Goal: Task Accomplishment & Management: Manage account settings

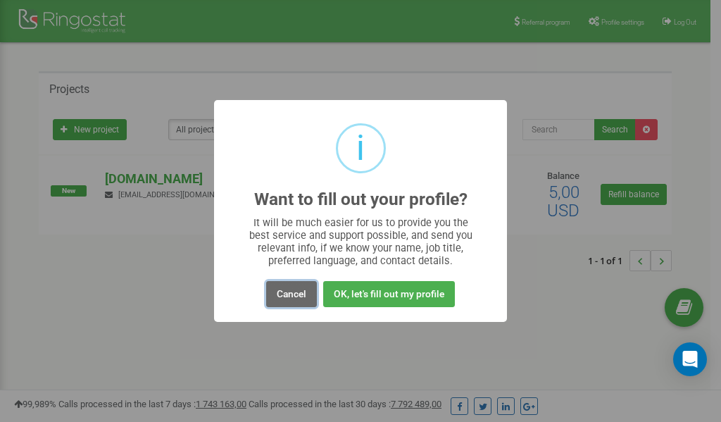
click at [294, 292] on button "Cancel" at bounding box center [291, 294] width 51 height 26
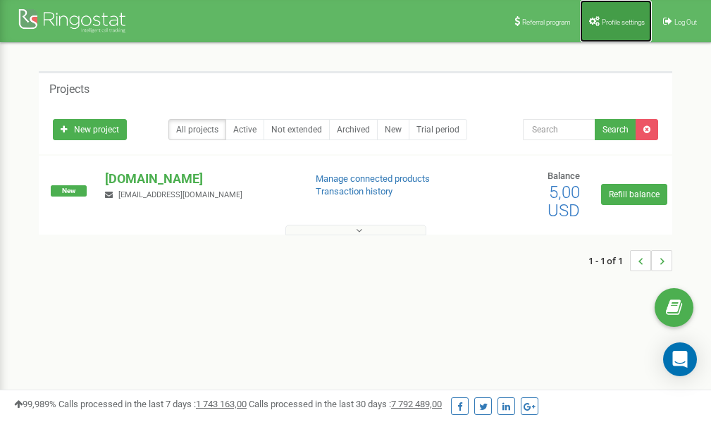
click at [624, 15] on link "Profile settings" at bounding box center [616, 21] width 72 height 42
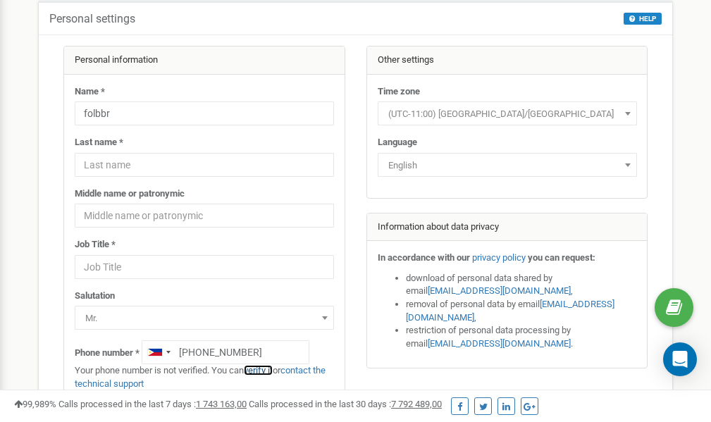
click at [265, 370] on link "verify it" at bounding box center [258, 370] width 29 height 11
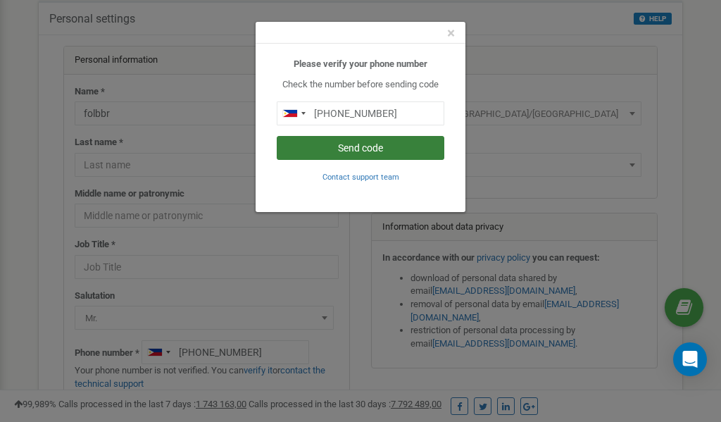
click at [375, 148] on button "Send code" at bounding box center [361, 148] width 168 height 24
